Goal: Find specific page/section

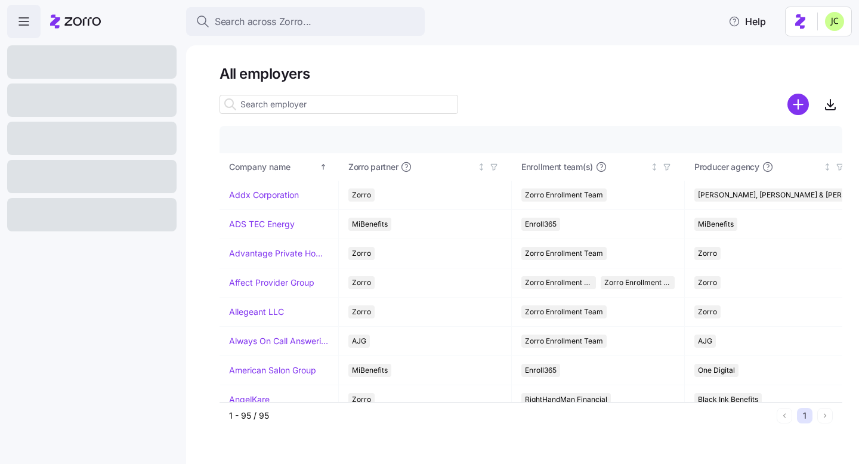
click at [263, 27] on span "Search across Zorro..." at bounding box center [263, 21] width 97 height 15
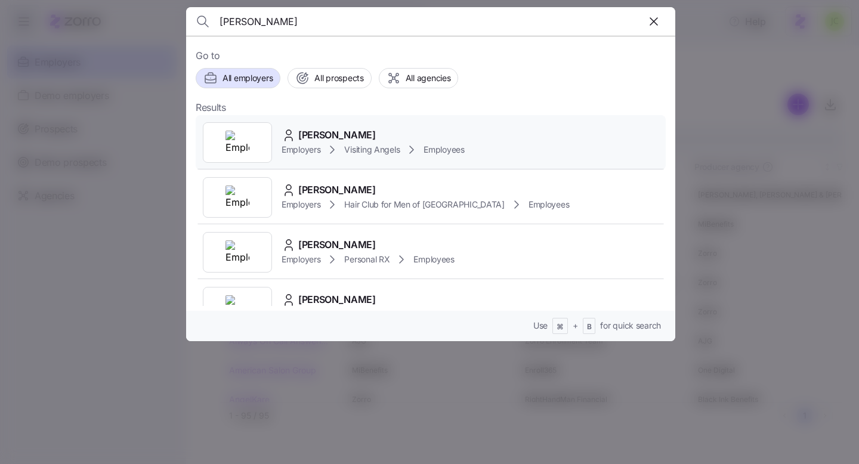
type input "[PERSON_NAME]"
click at [381, 132] on div "[PERSON_NAME]" at bounding box center [373, 135] width 183 height 15
